Goal: Task Accomplishment & Management: Use online tool/utility

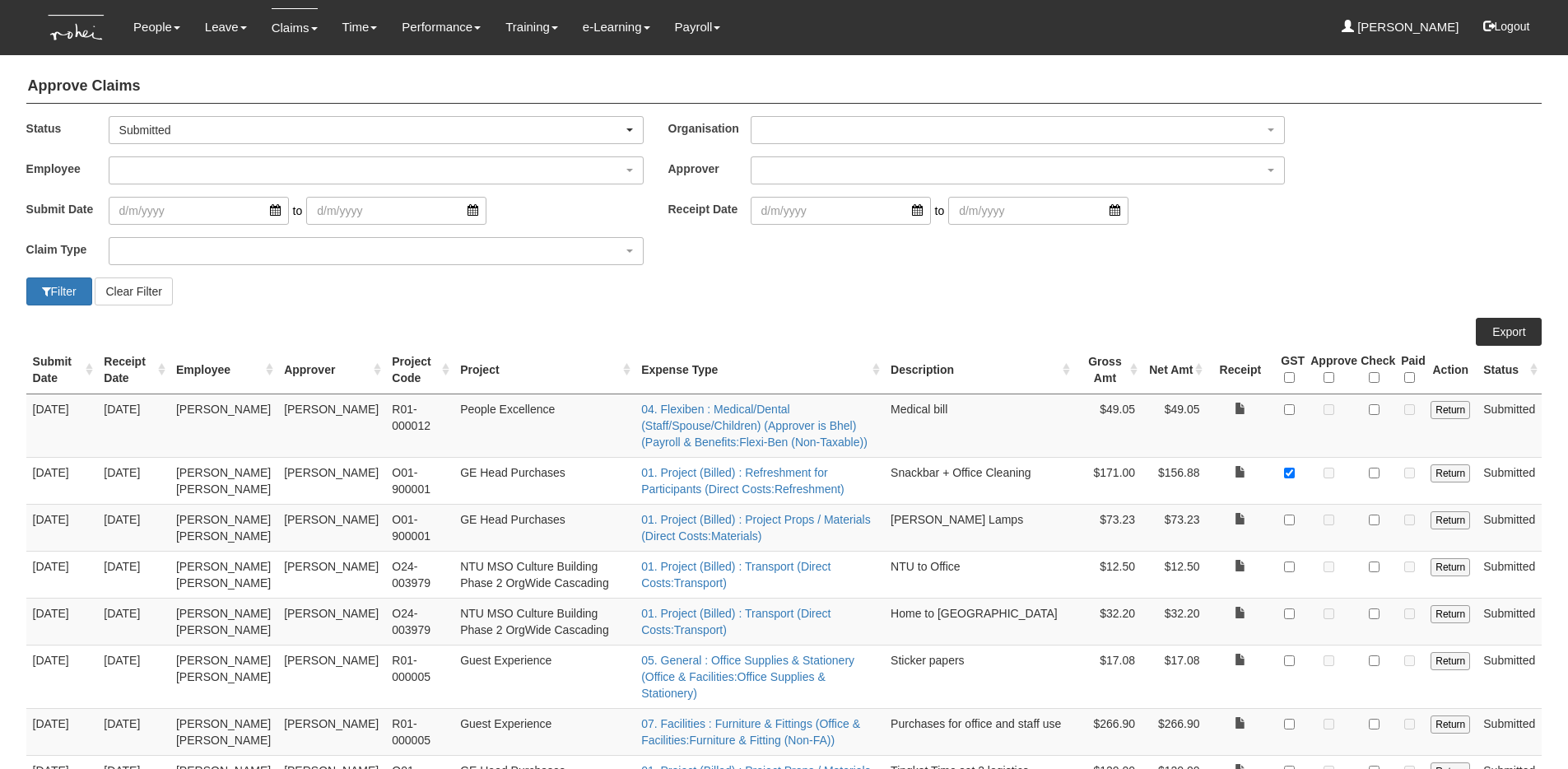
select select "50"
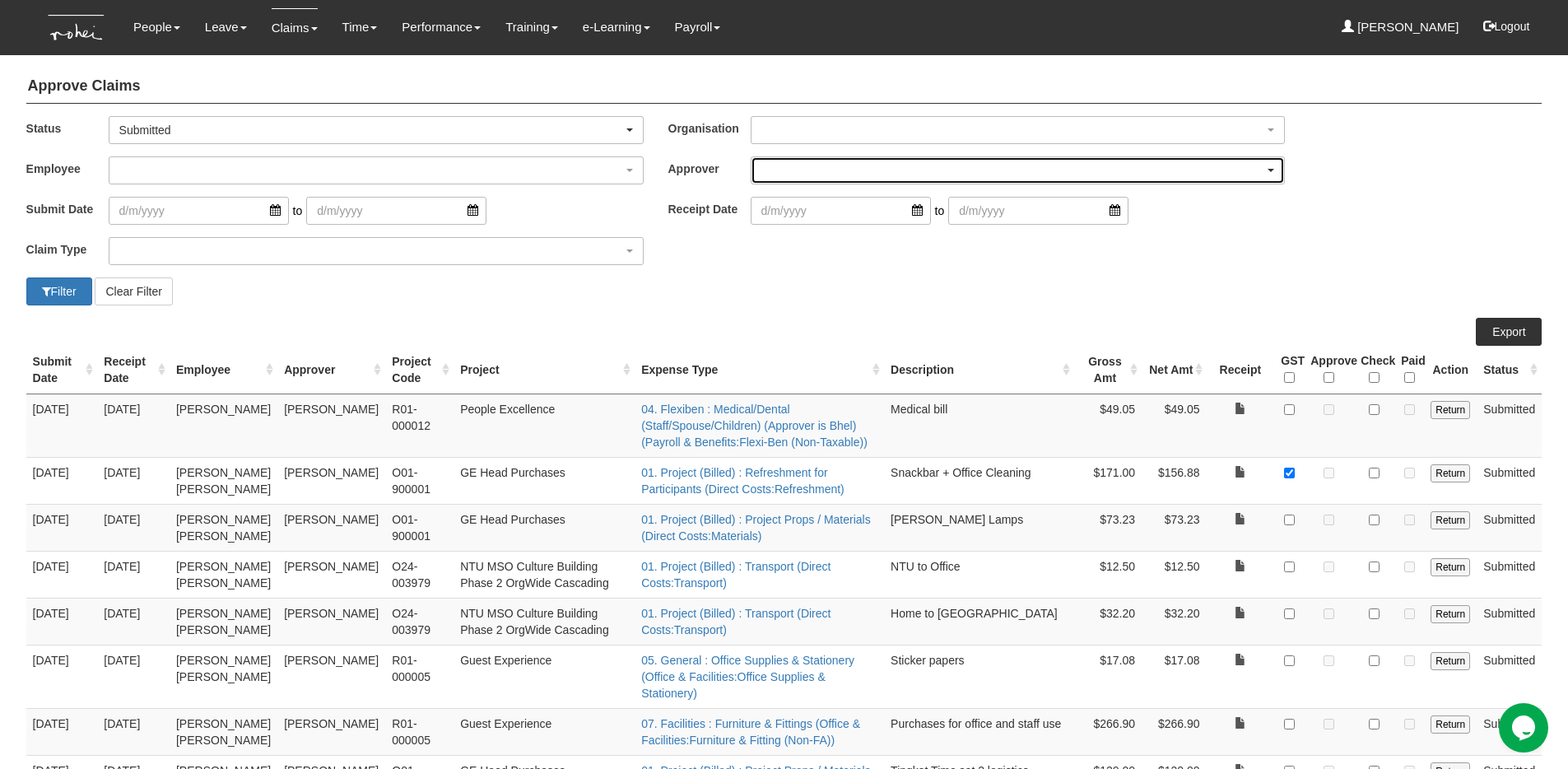
click at [976, 163] on div "button" at bounding box center [1018, 170] width 534 height 27
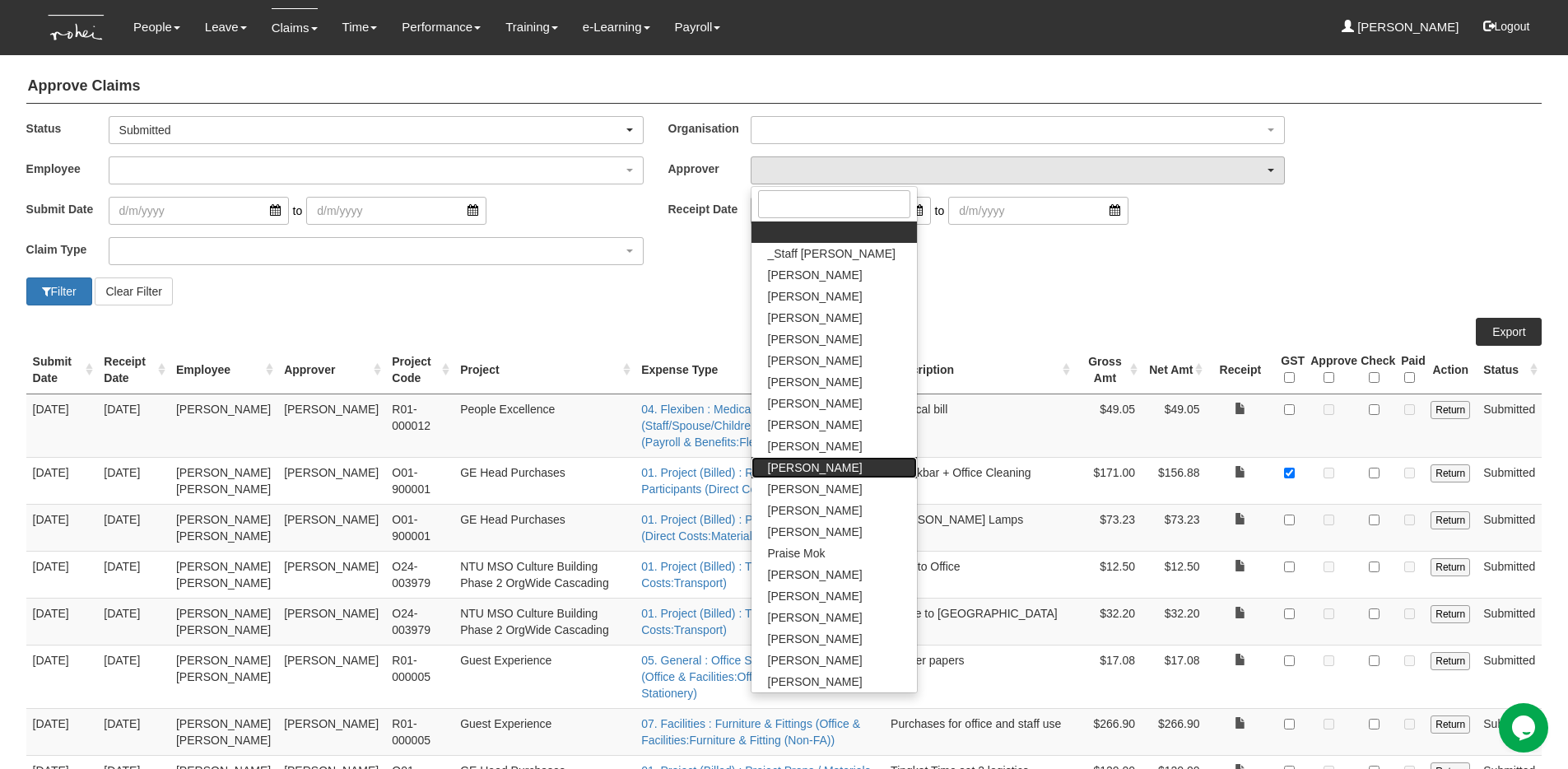
click at [813, 468] on span "[PERSON_NAME]" at bounding box center [815, 467] width 94 height 17
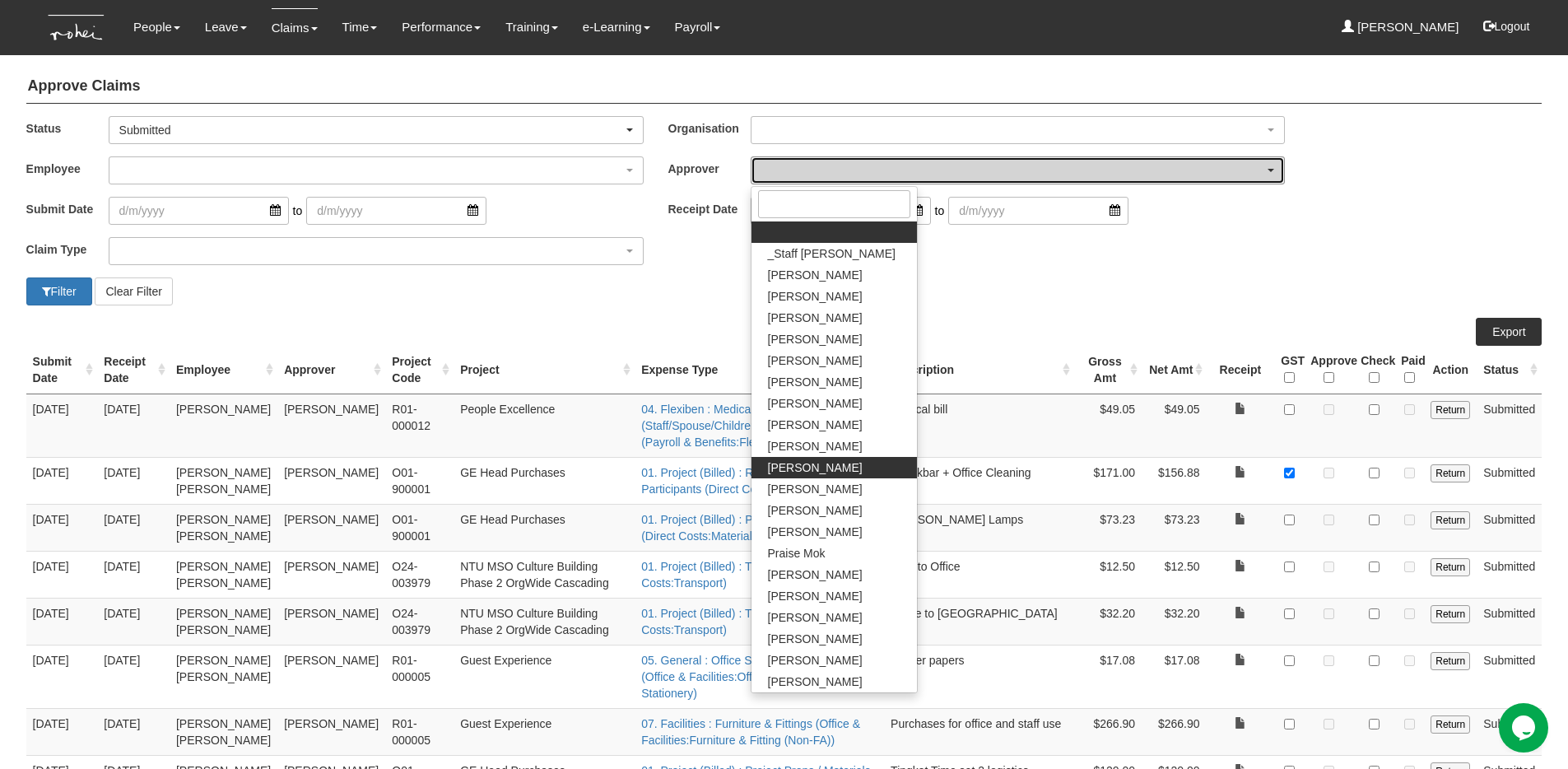
select select "8e3fb8a9-5938-438b-acea-6a2815a34576"
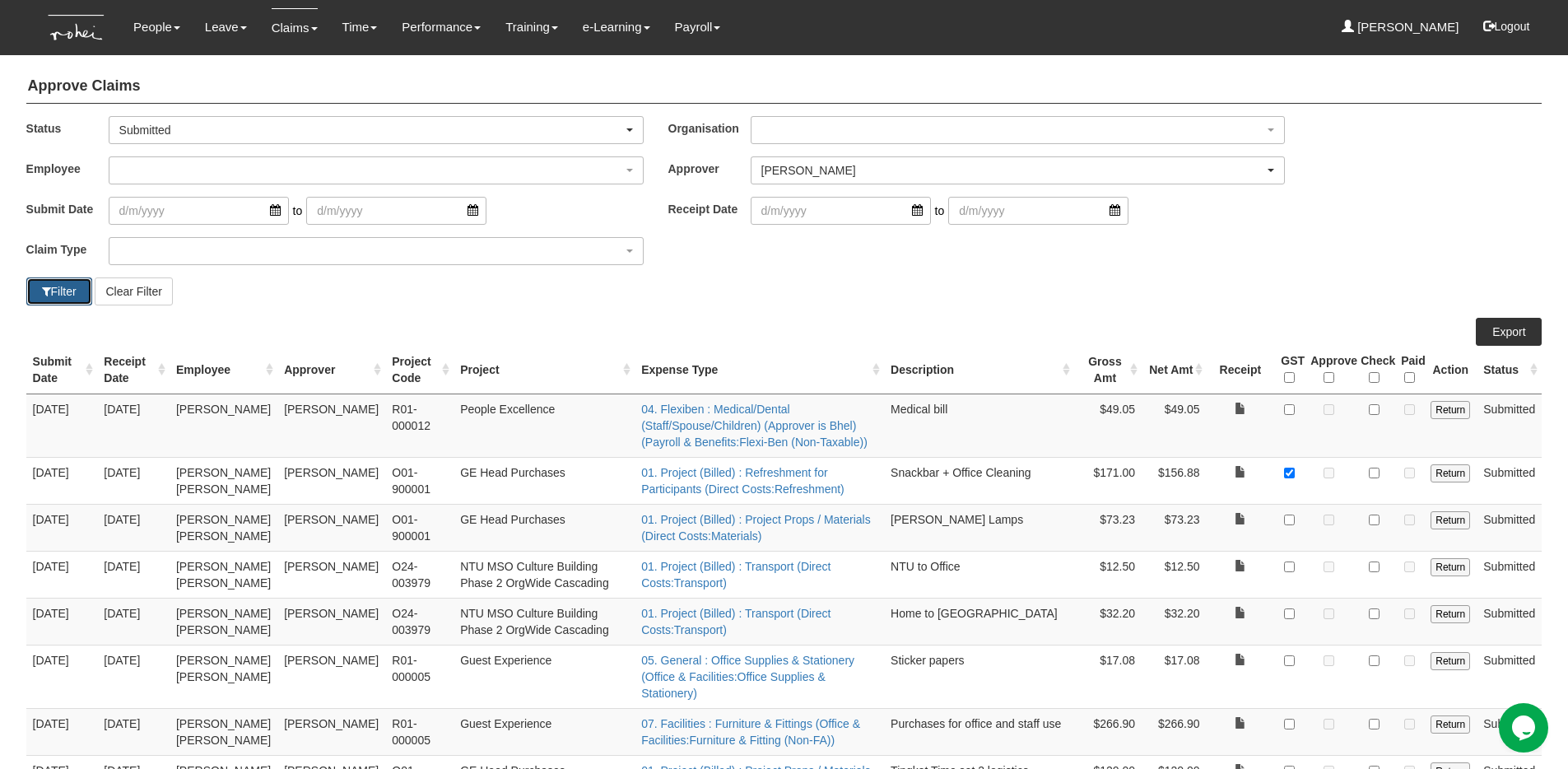
click at [61, 289] on button "Filter" at bounding box center [60, 291] width 66 height 28
select select "50"
